Goal: Transaction & Acquisition: Download file/media

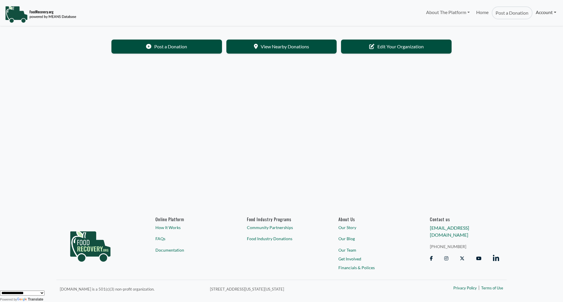
click at [555, 10] on link "Account" at bounding box center [546, 12] width 27 height 12
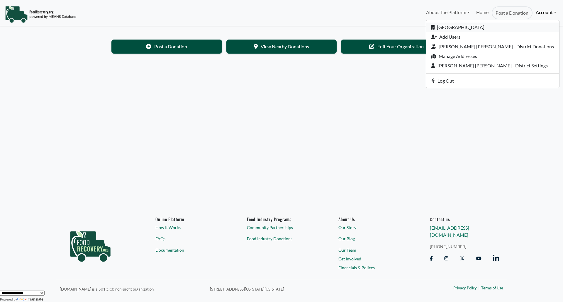
click at [472, 26] on link "[GEOGRAPHIC_DATA]" at bounding box center [492, 28] width 133 height 10
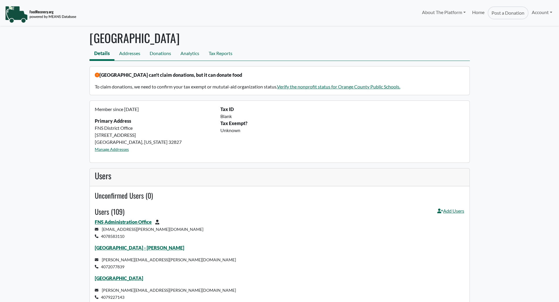
select select "Language Translate Widget"
click at [222, 57] on link "Tax Reports" at bounding box center [220, 54] width 33 height 13
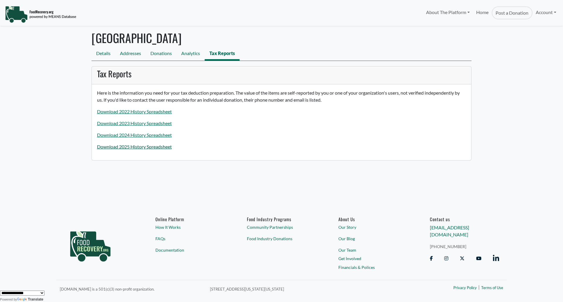
click at [146, 149] on link "Download 2025 History Spreadsheet" at bounding box center [134, 147] width 75 height 6
